Goal: Task Accomplishment & Management: Use online tool/utility

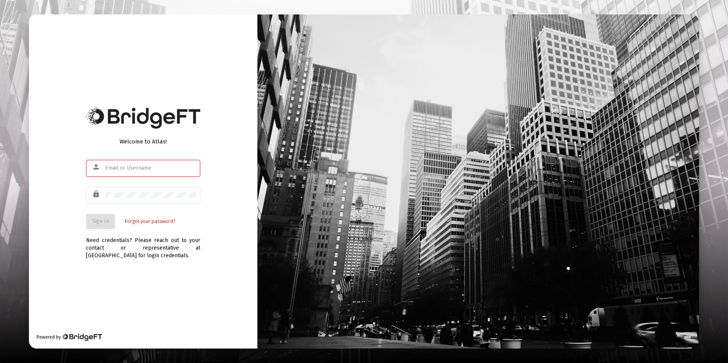
click at [110, 170] on input "text" at bounding box center [150, 168] width 91 height 6
type input "[EMAIL_ADDRESS][DOMAIN_NAME]"
click at [86, 214] on button "Sign In" at bounding box center [100, 221] width 29 height 15
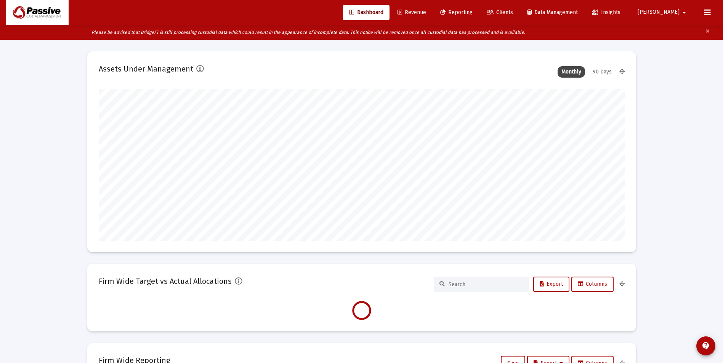
scroll to position [152, 283]
click at [478, 16] on link "Reporting" at bounding box center [456, 12] width 45 height 15
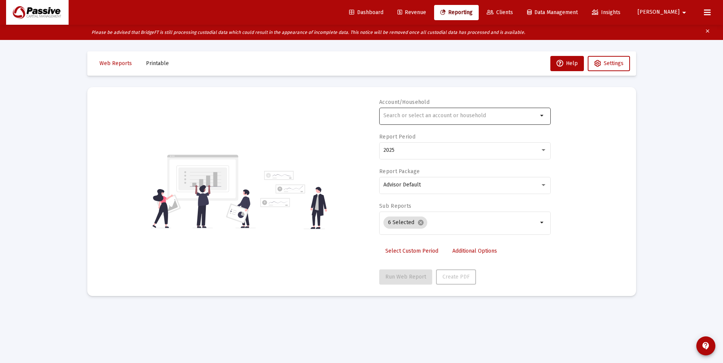
click at [415, 112] on div at bounding box center [460, 115] width 154 height 19
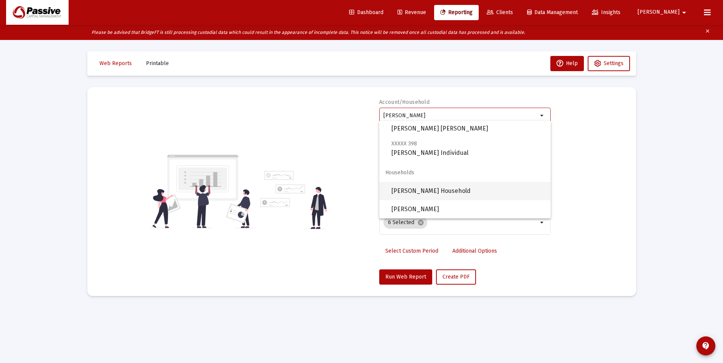
scroll to position [15, 0]
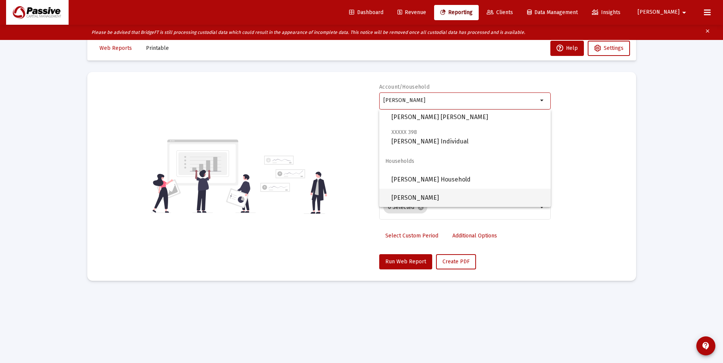
click at [447, 200] on span "[PERSON_NAME]" at bounding box center [467, 198] width 153 height 18
type input "[PERSON_NAME]"
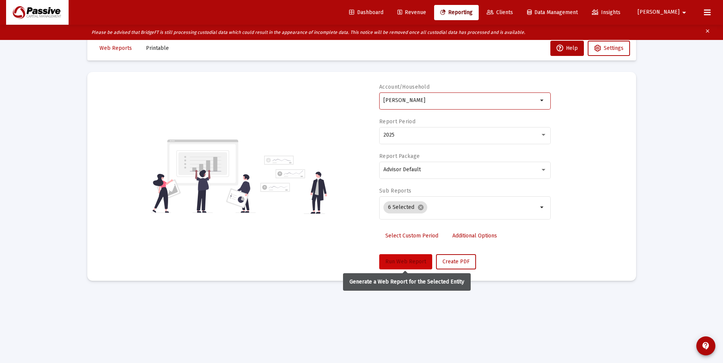
click at [407, 264] on span "Run Web Report" at bounding box center [405, 262] width 41 height 6
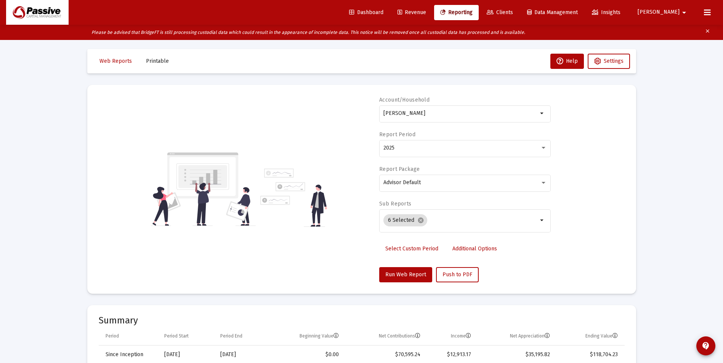
scroll to position [38, 0]
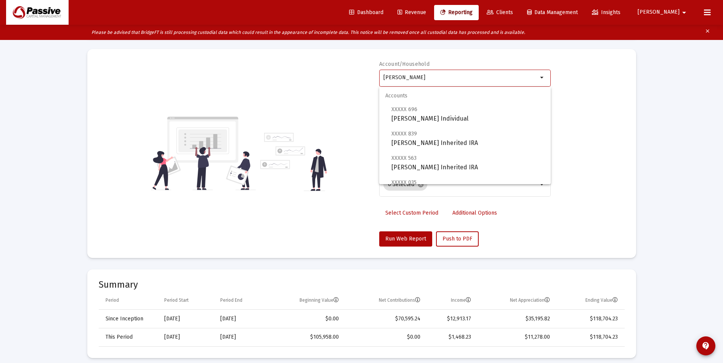
click at [446, 79] on input "[PERSON_NAME]" at bounding box center [460, 78] width 154 height 6
drag, startPoint x: 461, startPoint y: 77, endPoint x: 374, endPoint y: 58, distance: 89.0
click at [374, 58] on mat-card "Account/[PERSON_NAME] Household arrow_drop_down Report Period 2025 Report Packa…" at bounding box center [361, 153] width 549 height 209
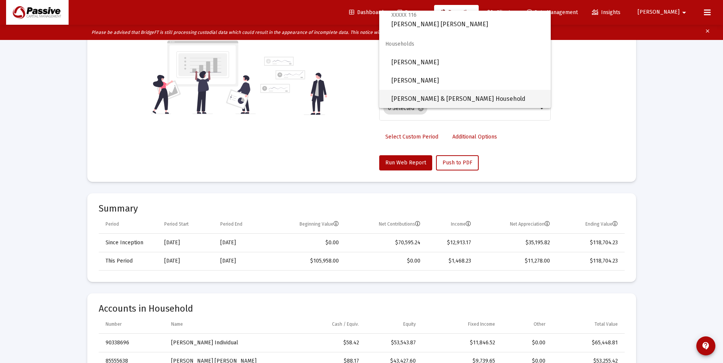
drag, startPoint x: 445, startPoint y: 95, endPoint x: 434, endPoint y: 130, distance: 37.0
click at [445, 95] on span "[PERSON_NAME] & [PERSON_NAME] Household" at bounding box center [467, 99] width 153 height 18
type input "[PERSON_NAME] & [PERSON_NAME] Household"
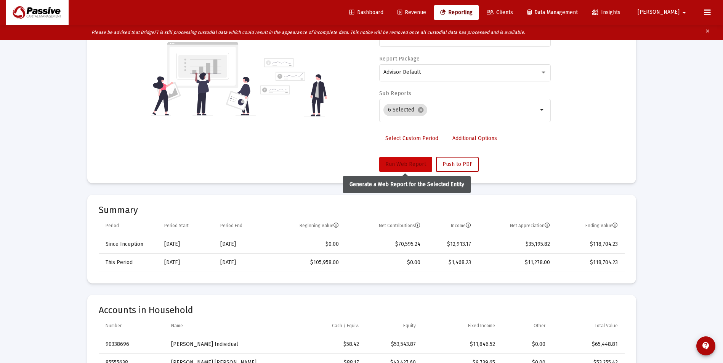
click at [394, 158] on button "Run Web Report" at bounding box center [405, 164] width 53 height 15
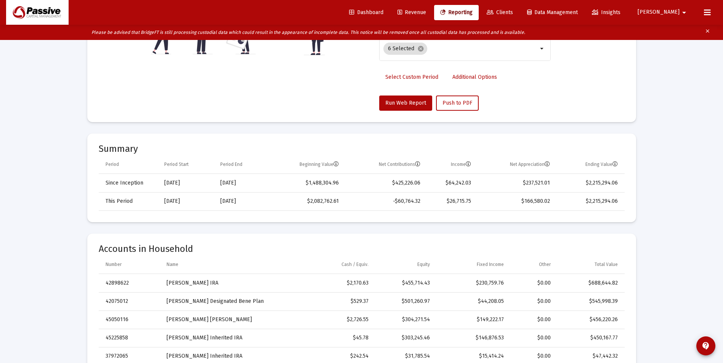
scroll to position [113, 0]
